Goal: Subscribe to service/newsletter

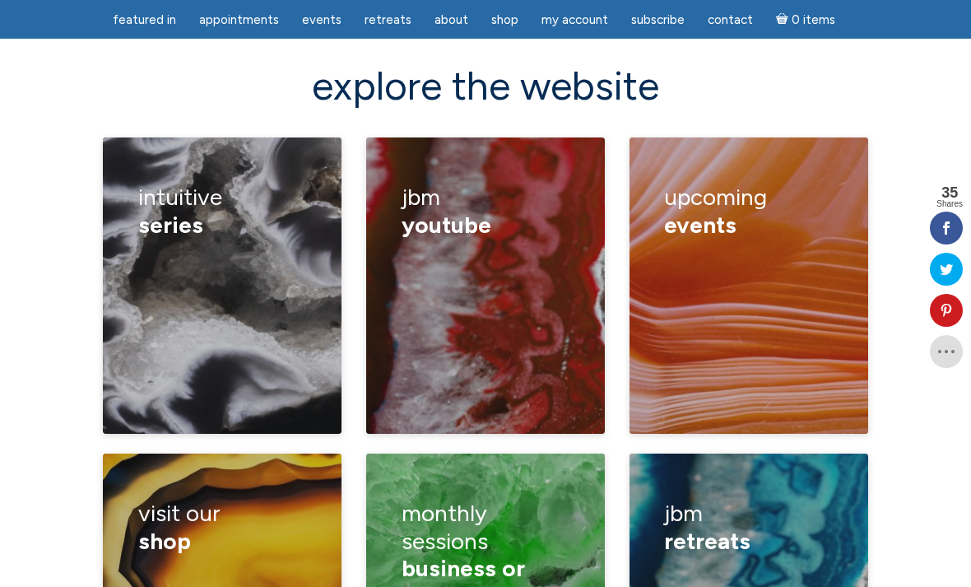
scroll to position [2319, 0]
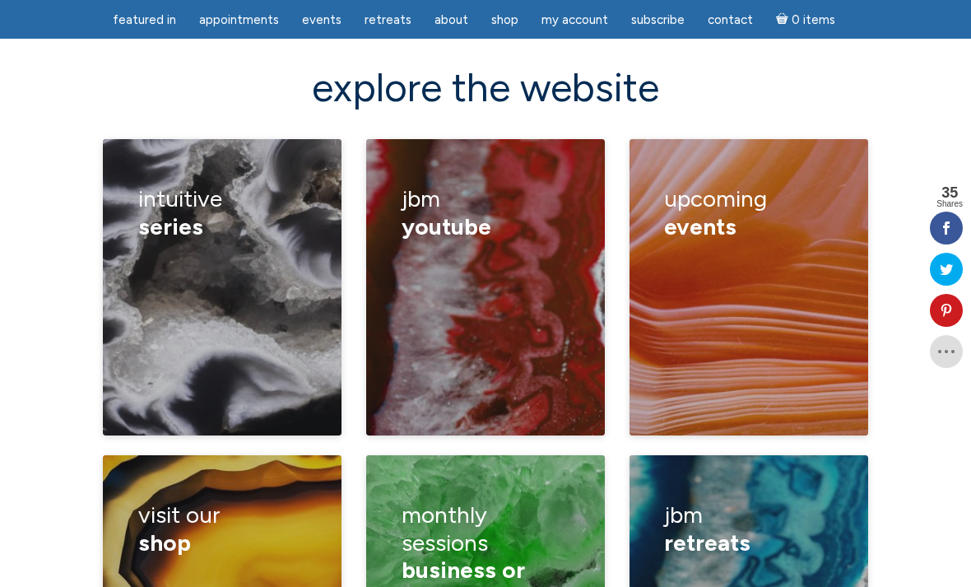
click at [210, 322] on link "Monthly Energy Updates" at bounding box center [164, 339] width 92 height 34
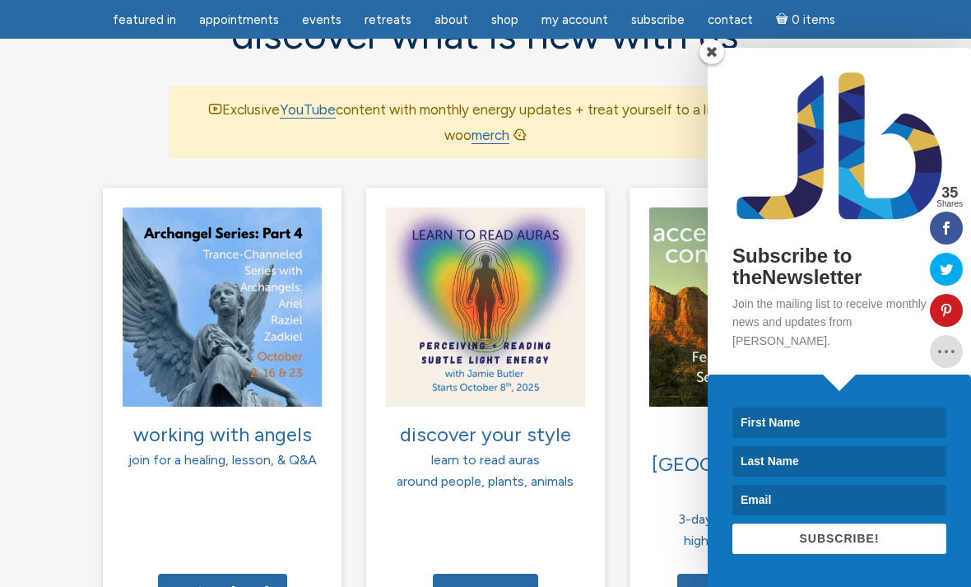
scroll to position [1179, 0]
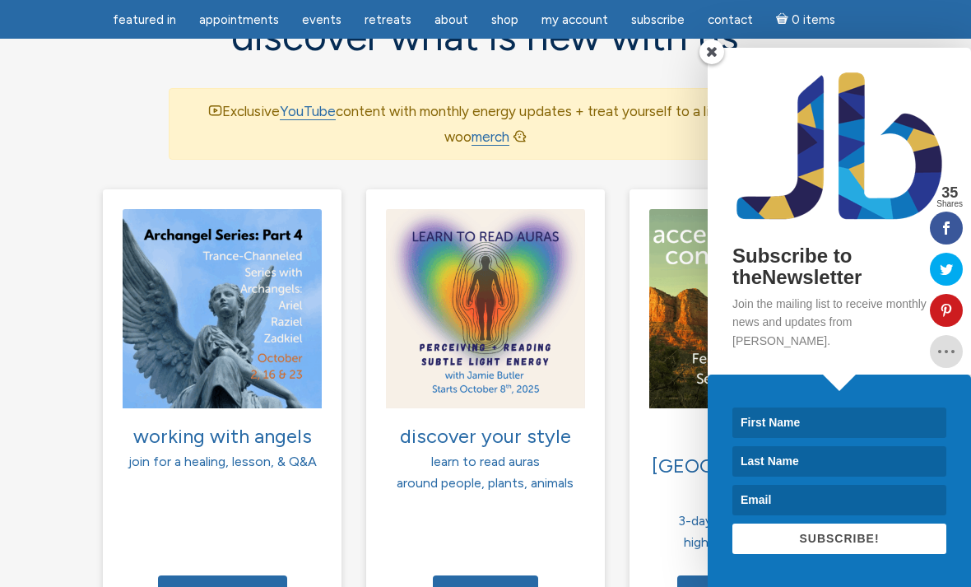
click at [765, 424] on input at bounding box center [839, 422] width 214 height 30
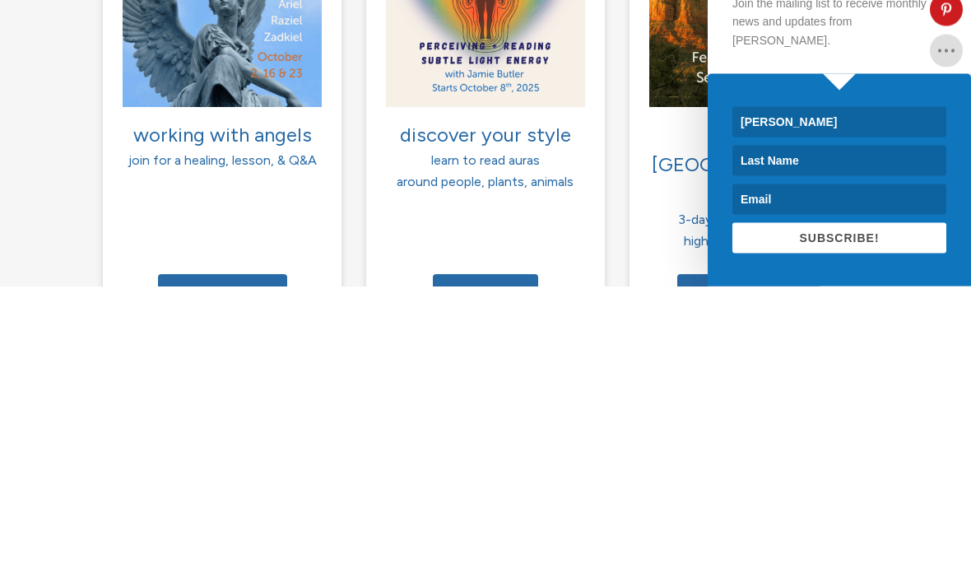
type input "[PERSON_NAME]"
click at [762, 446] on input at bounding box center [839, 461] width 214 height 30
type input "[PERSON_NAME]"
click at [759, 485] on input at bounding box center [839, 500] width 214 height 30
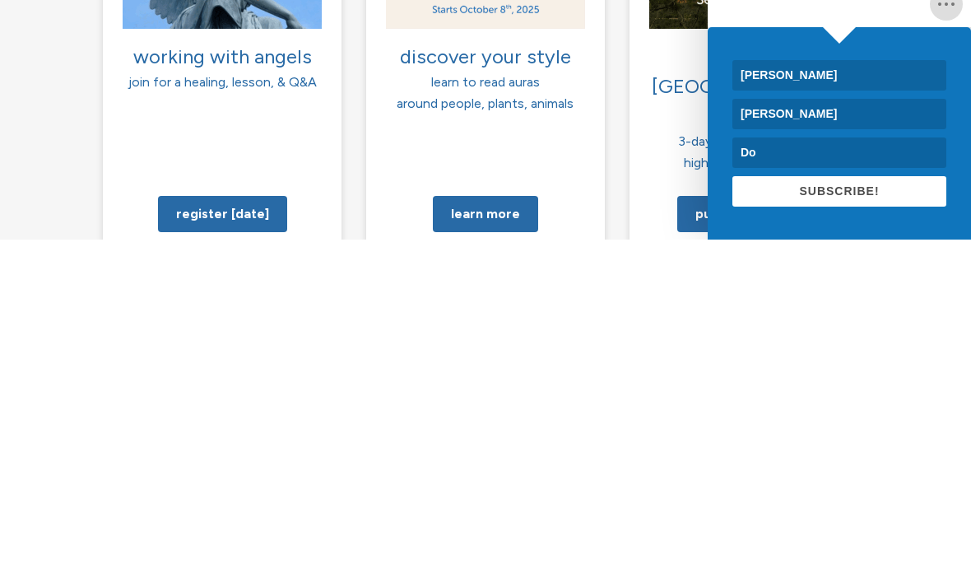
type input "D"
type input "[PERSON_NAME][EMAIL_ADDRESS][PERSON_NAME][DOMAIN_NAME]"
click at [824, 531] on span "SUBSCRIBE!" at bounding box center [839, 537] width 80 height 13
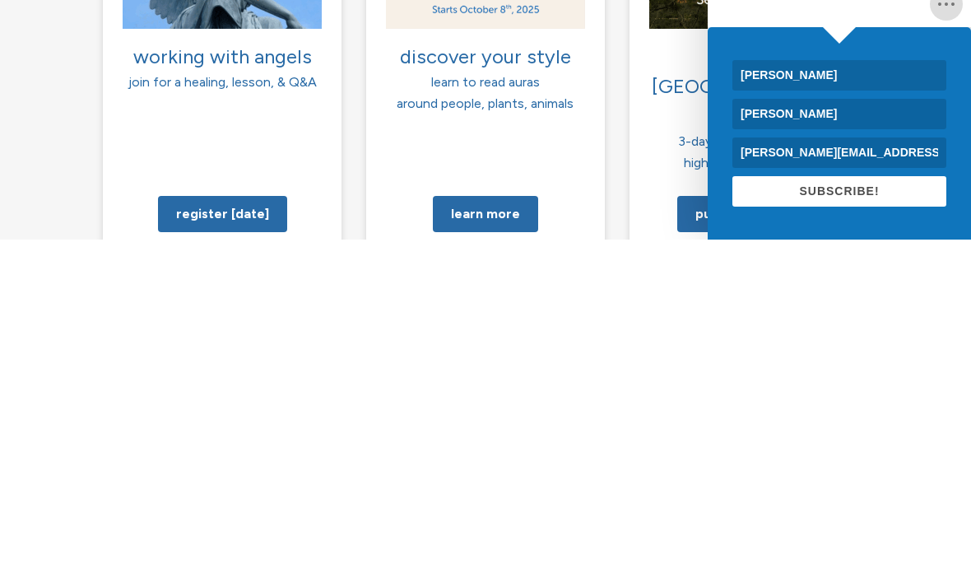
scroll to position [1559, 0]
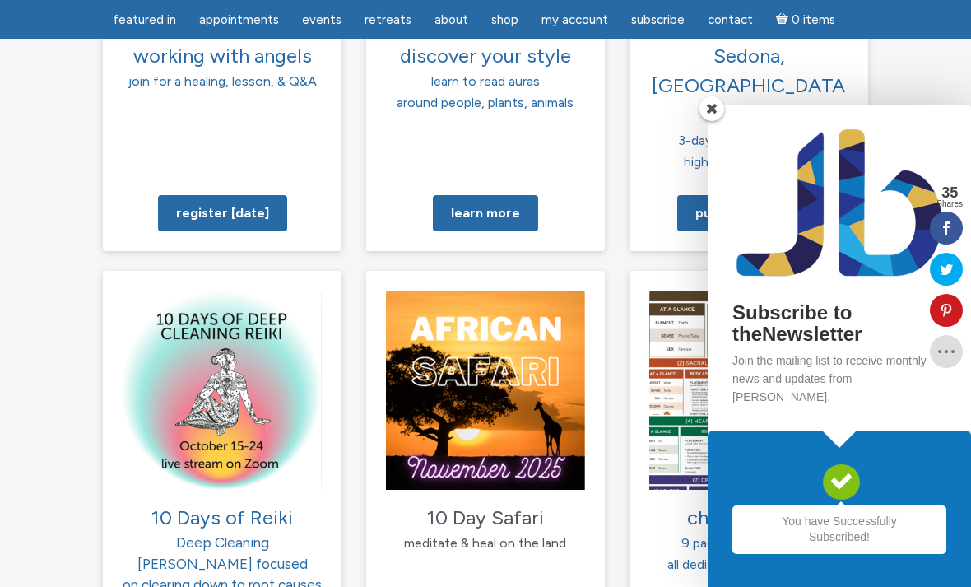
click at [717, 121] on span at bounding box center [711, 108] width 25 height 25
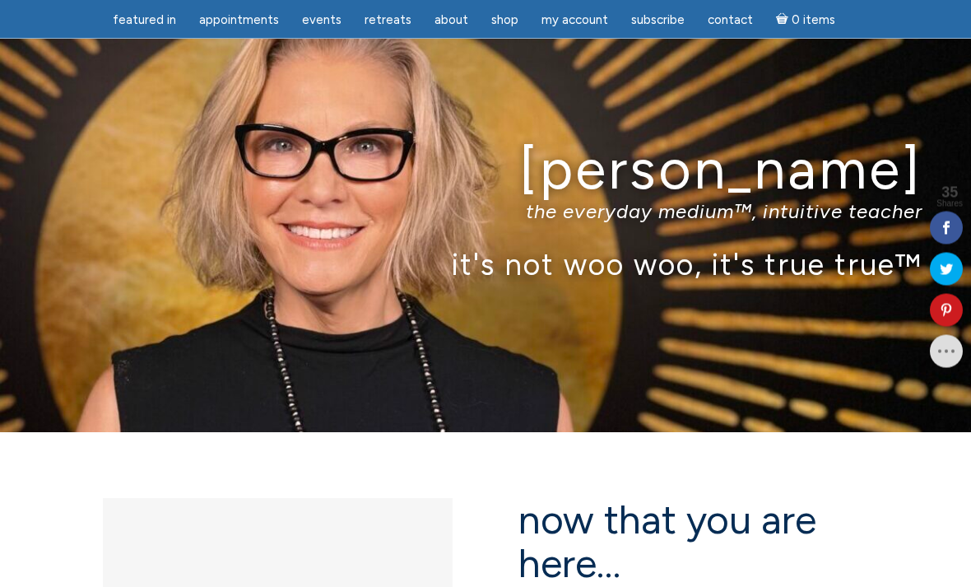
scroll to position [0, 0]
